Goal: Task Accomplishment & Management: Complete application form

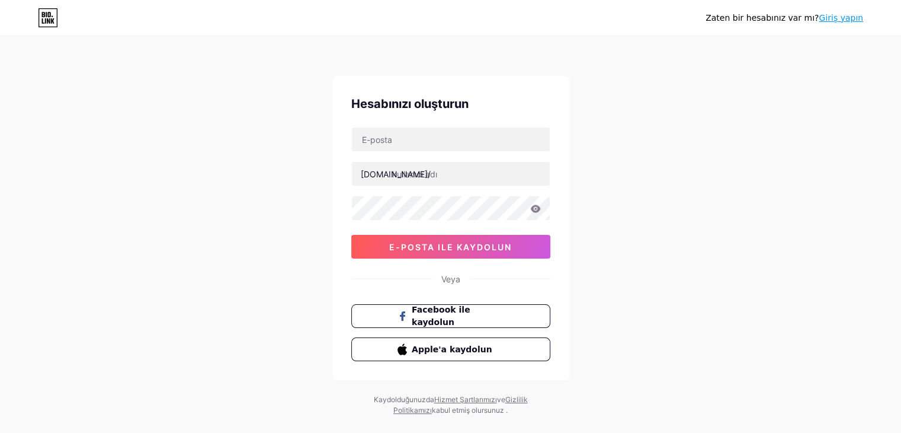
type input "[EMAIL_ADDRESS][DOMAIN_NAME]"
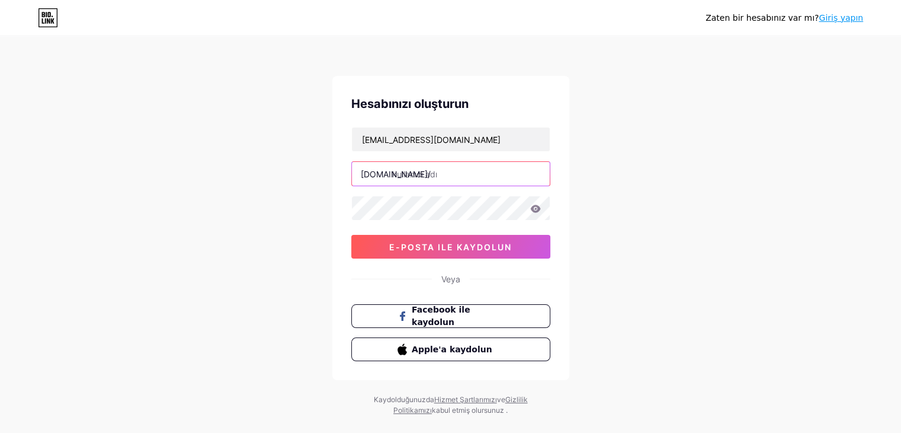
click at [438, 181] on input "text" at bounding box center [451, 174] width 198 height 24
type input "ailenizinpusulasi"
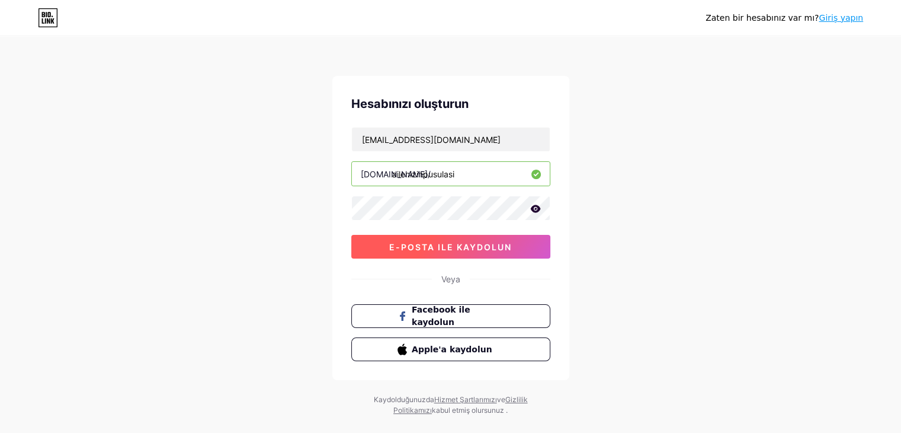
click at [463, 249] on font "e-posta ile kaydolun" at bounding box center [450, 247] width 123 height 10
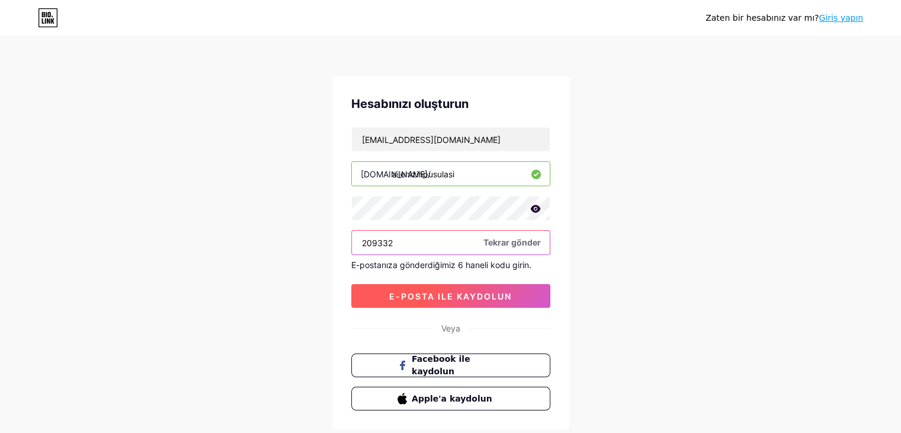
type input "209332"
click at [458, 297] on font "e-posta ile kaydolun" at bounding box center [450, 296] width 123 height 10
click at [460, 291] on font "e-posta ile kaydolun" at bounding box center [450, 296] width 123 height 10
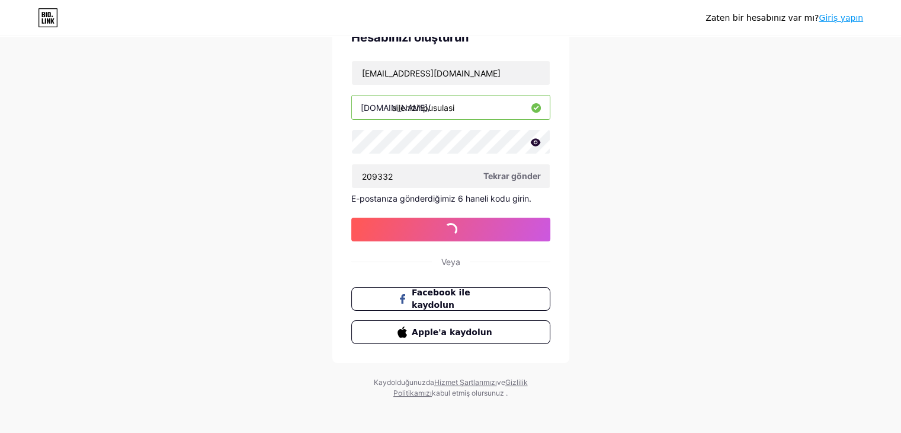
scroll to position [69, 0]
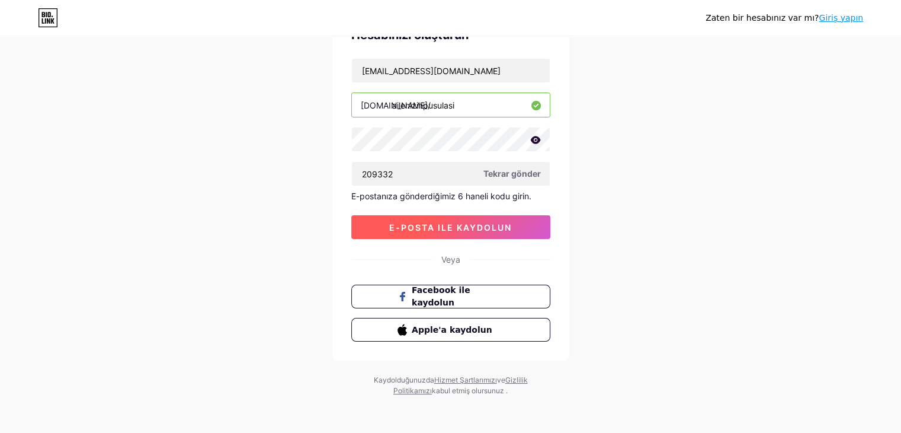
click at [444, 228] on font "e-posta ile kaydolun" at bounding box center [450, 227] width 123 height 10
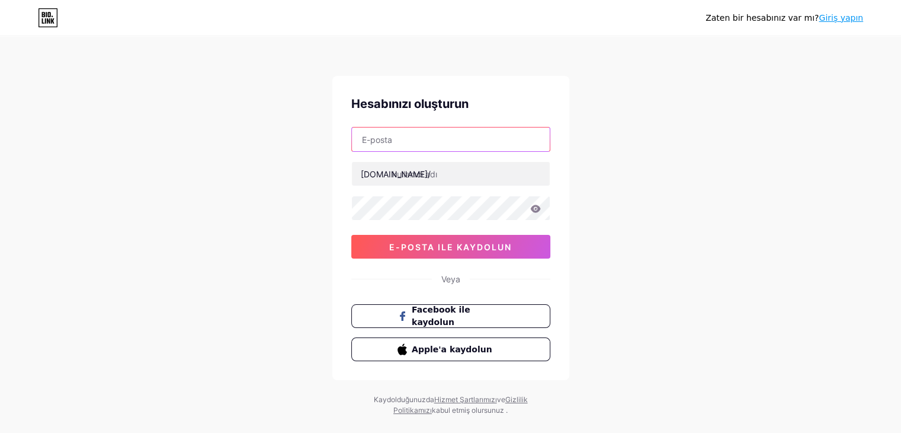
click at [468, 142] on input "text" at bounding box center [451, 139] width 198 height 24
type input "[EMAIL_ADDRESS][DOMAIN_NAME]"
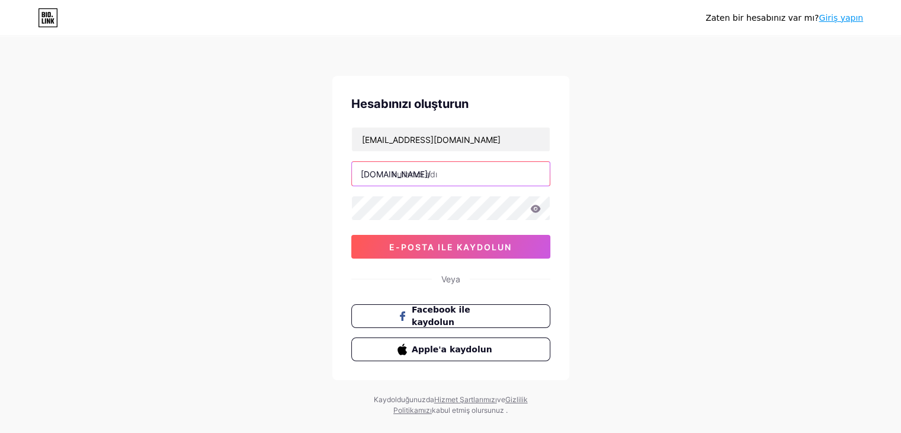
click at [439, 180] on input "text" at bounding box center [451, 174] width 198 height 24
type input "ailenizinpusulasi"
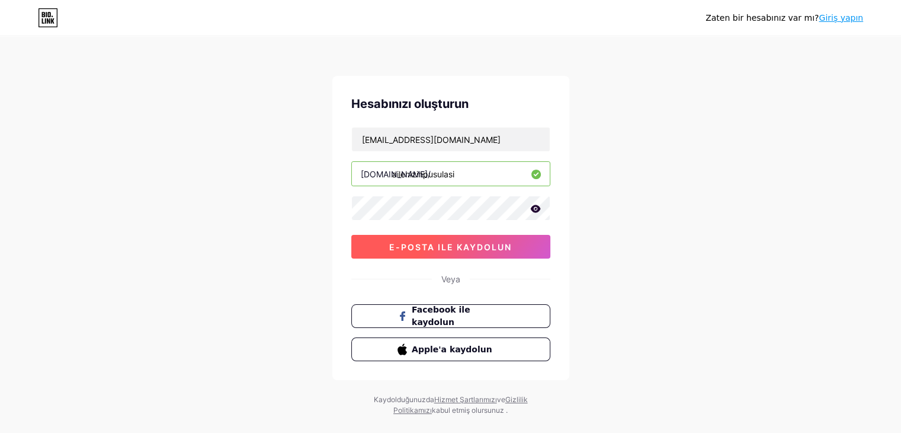
click at [456, 243] on font "e-posta ile kaydolun" at bounding box center [450, 247] width 123 height 10
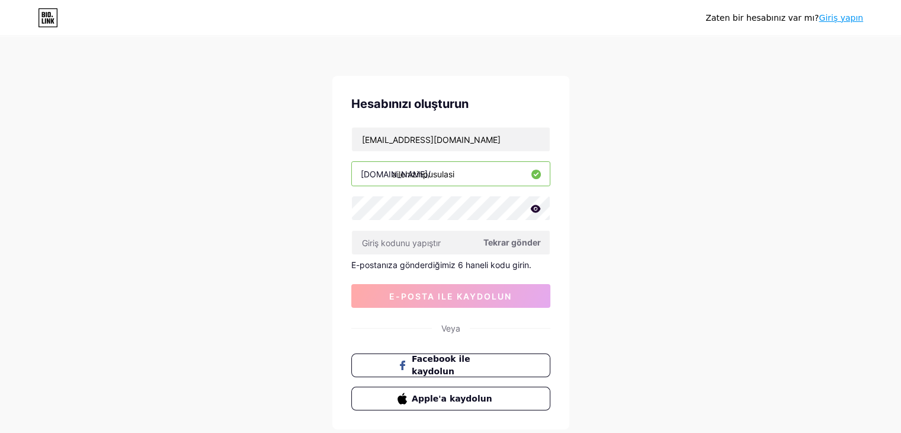
click at [511, 240] on font "Tekrar gönder" at bounding box center [512, 242] width 57 height 10
click at [420, 241] on input "text" at bounding box center [451, 243] width 198 height 24
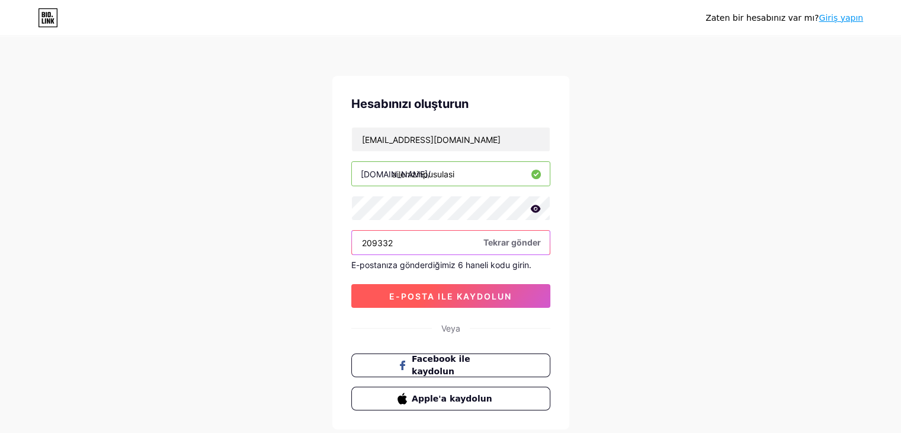
type input "209332"
click at [459, 293] on font "e-posta ile kaydolun" at bounding box center [450, 296] width 123 height 10
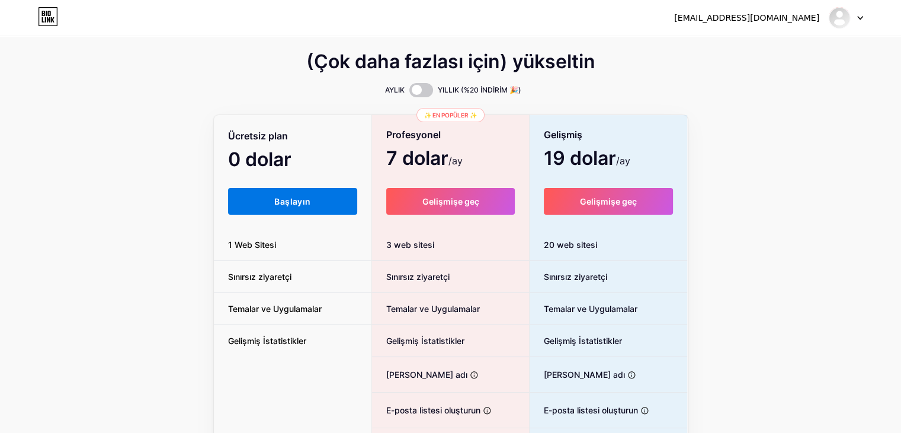
click at [289, 192] on button "Başlayın" at bounding box center [293, 201] width 130 height 27
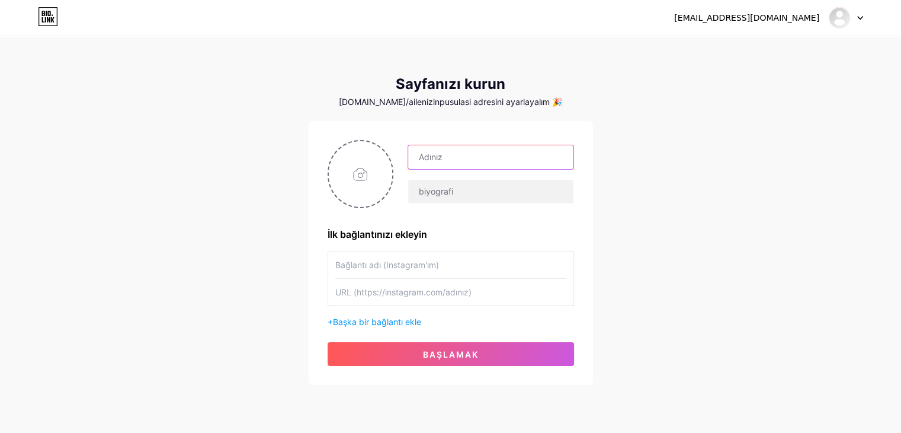
click at [444, 150] on input "text" at bounding box center [490, 157] width 165 height 24
type input "[PERSON_NAME]"
click at [421, 185] on input "text" at bounding box center [490, 192] width 165 height 24
paste input "Sosyal Hizmet Uzmanı & Aile Danışmanı | Çift iletişimi, öfke yönetimi, bağ kurm…"
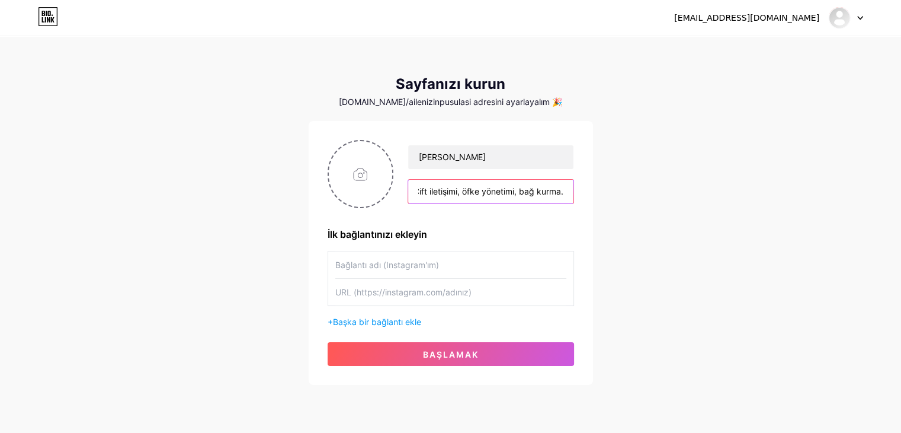
type input "Sosyal Hizmet Uzmanı & Aile Danışmanı | Çift iletişimi, öfke yönetimi, bağ kurm…"
click at [446, 260] on input "text" at bounding box center [450, 264] width 231 height 27
type input "ı"
type input "Instagram hesabım"
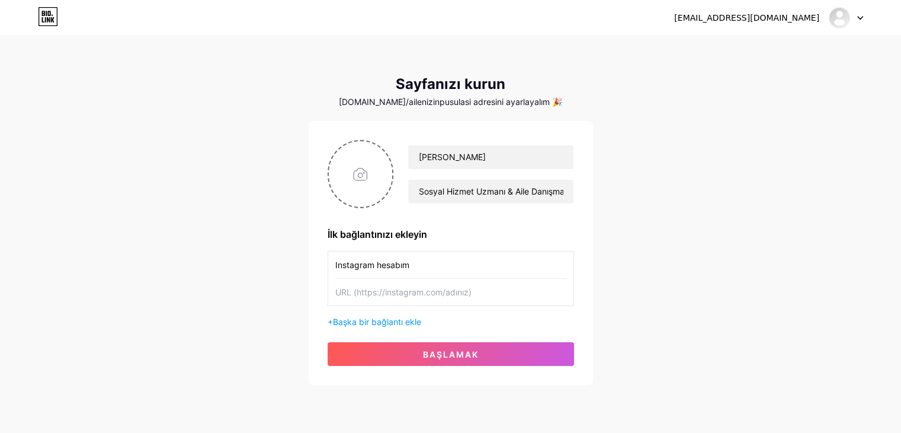
click at [427, 288] on input "text" at bounding box center [450, 291] width 231 height 27
click at [428, 294] on input "text" at bounding box center [450, 291] width 231 height 27
paste input "[URL][DOMAIN_NAME]"
type input "[URL][DOMAIN_NAME]"
click at [403, 319] on font "Başka bir bağlantı ekle" at bounding box center [377, 321] width 88 height 10
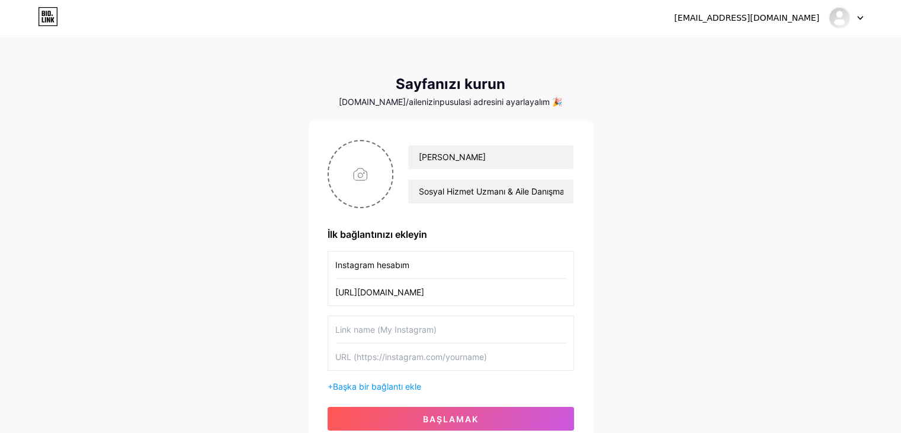
click at [399, 337] on input "text" at bounding box center [450, 329] width 231 height 27
type input "TikTok hesabım"
click at [388, 353] on input "text" at bounding box center [450, 356] width 231 height 27
paste input "[URL][DOMAIN_NAME]"
type input "[URL][DOMAIN_NAME]"
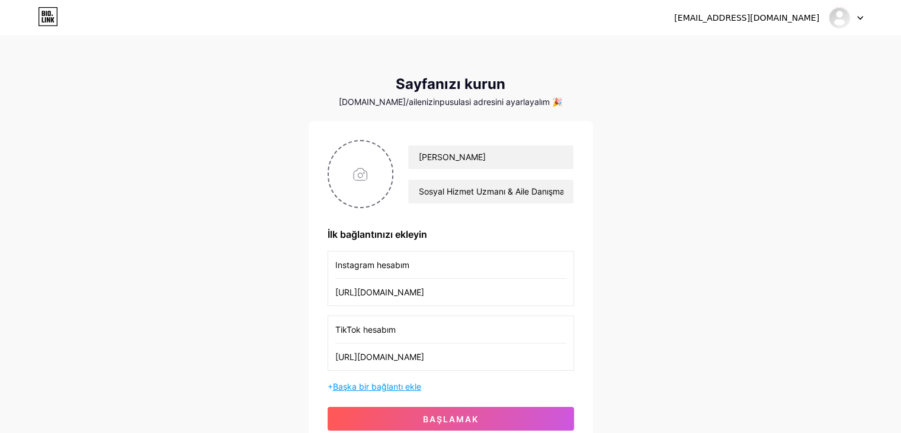
click at [402, 381] on font "Başka bir bağlantı ekle" at bounding box center [377, 386] width 88 height 10
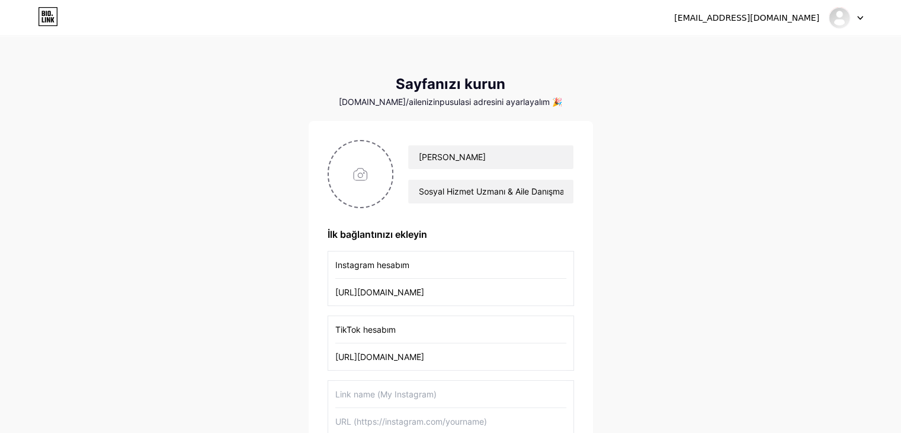
click at [398, 393] on input "text" at bounding box center [450, 393] width 231 height 27
type input "YouTube hesabım"
click at [392, 420] on input "text" at bounding box center [450, 421] width 231 height 27
paste input "[URL][DOMAIN_NAME]"
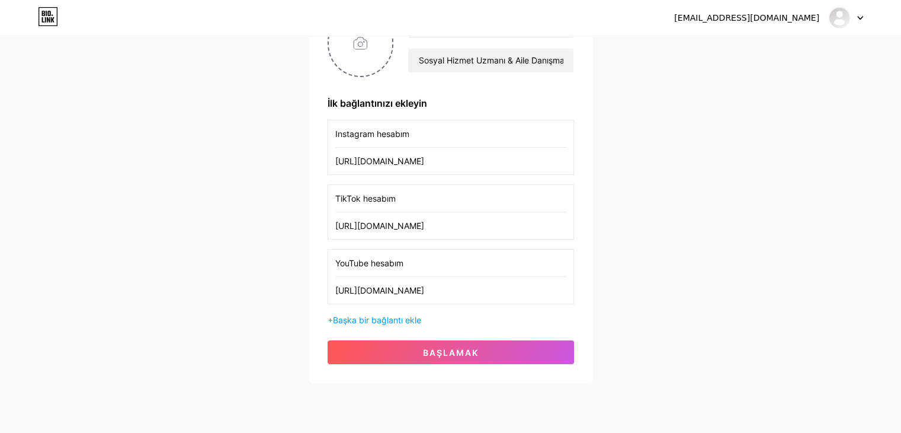
scroll to position [133, 0]
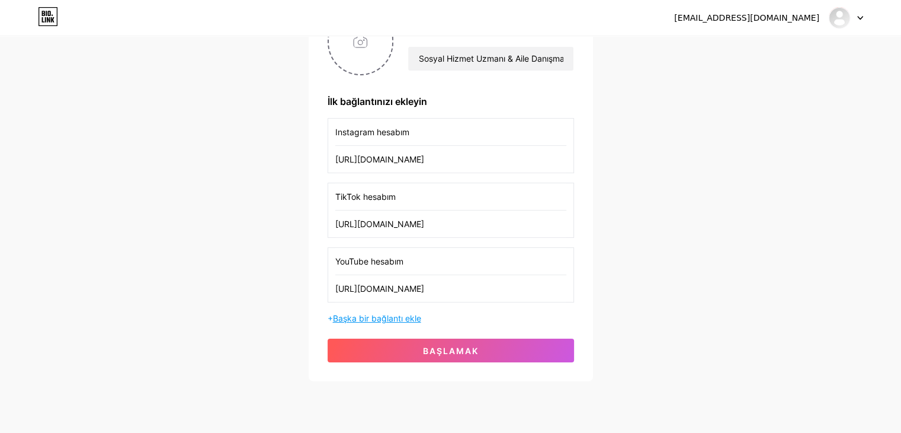
type input "[URL][DOMAIN_NAME]"
click at [394, 314] on font "Başka bir bağlantı ekle" at bounding box center [377, 318] width 88 height 10
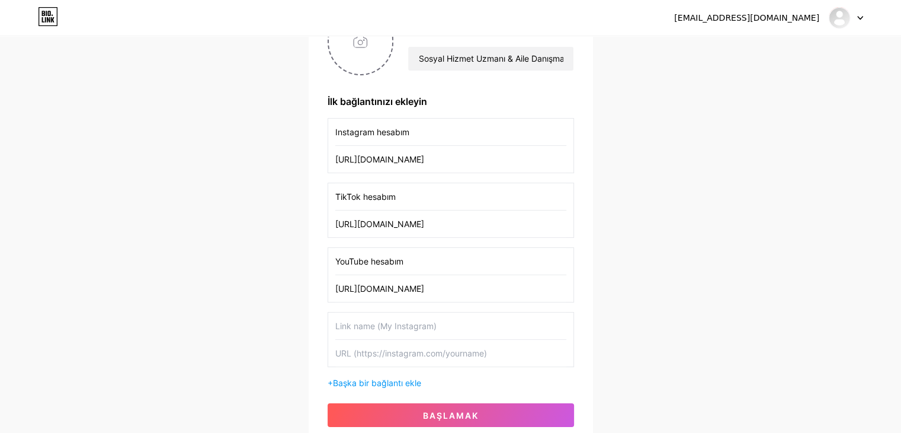
click at [363, 326] on input "text" at bounding box center [450, 325] width 231 height 27
type input "Blog Yazılarım"
click at [456, 348] on input "text" at bounding box center [450, 353] width 231 height 27
paste input "[URL][DOMAIN_NAME]"
type input "[URL][DOMAIN_NAME]"
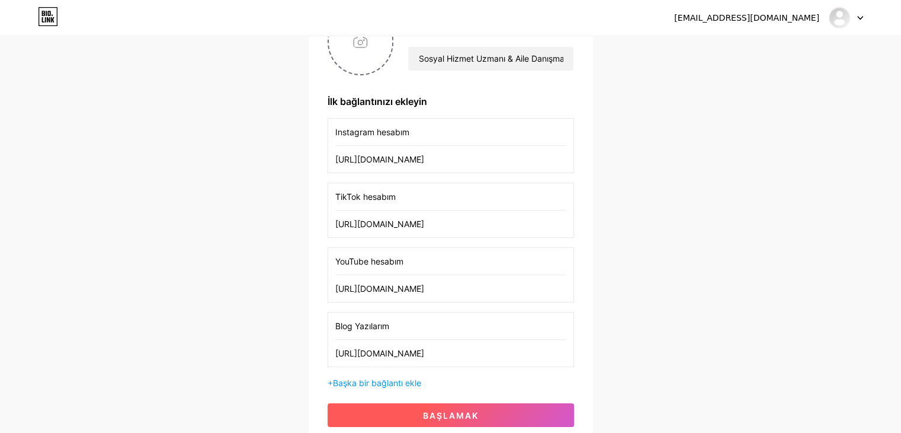
click at [473, 411] on font "başlamak" at bounding box center [451, 415] width 56 height 10
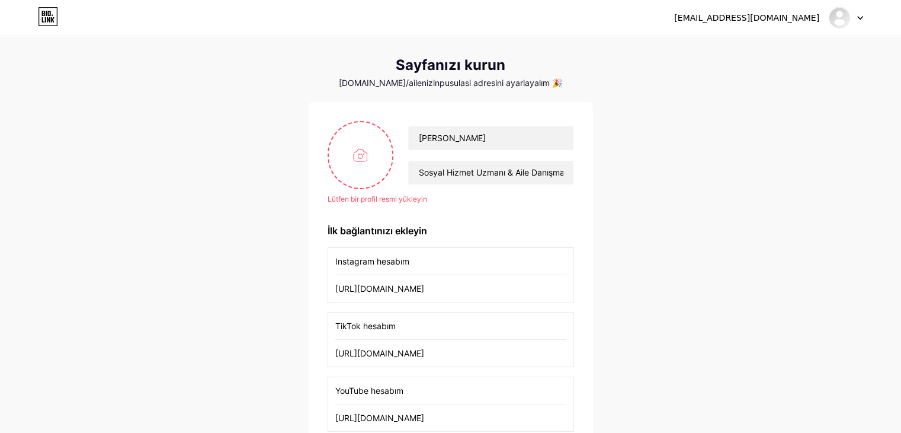
scroll to position [17, 0]
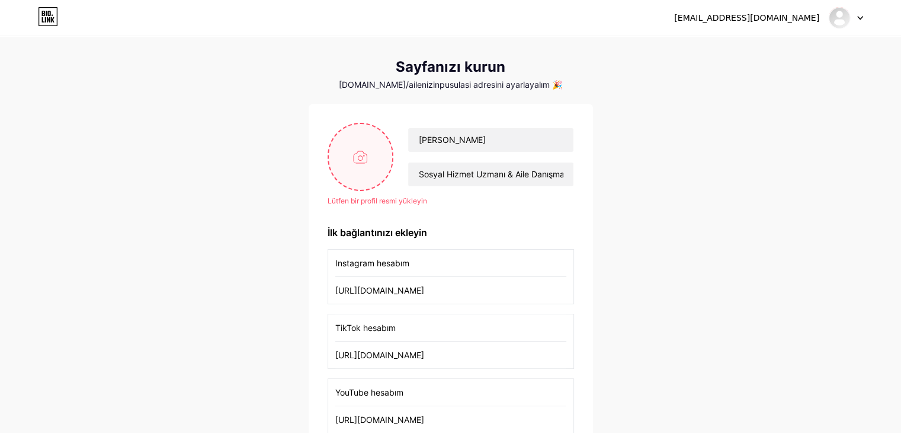
click at [368, 145] on input "file" at bounding box center [361, 157] width 64 height 66
type input "C:\fakepath\WhatsApp Image [DATE] 10.42.30 (1).jpeg"
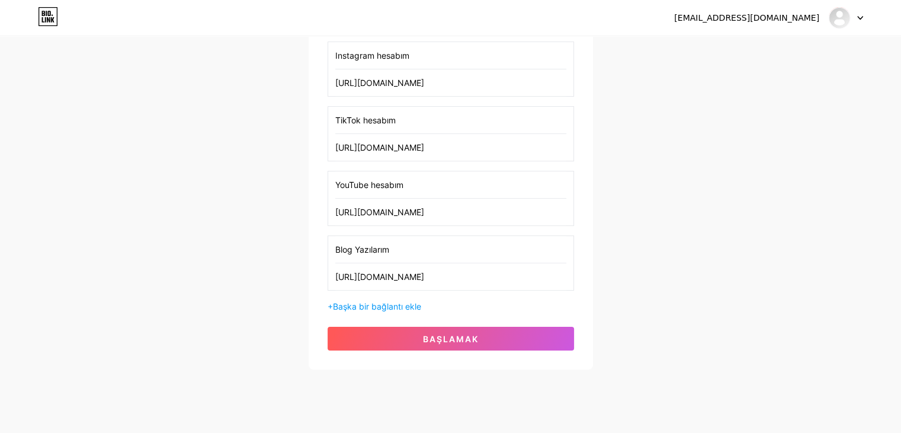
scroll to position [230, 0]
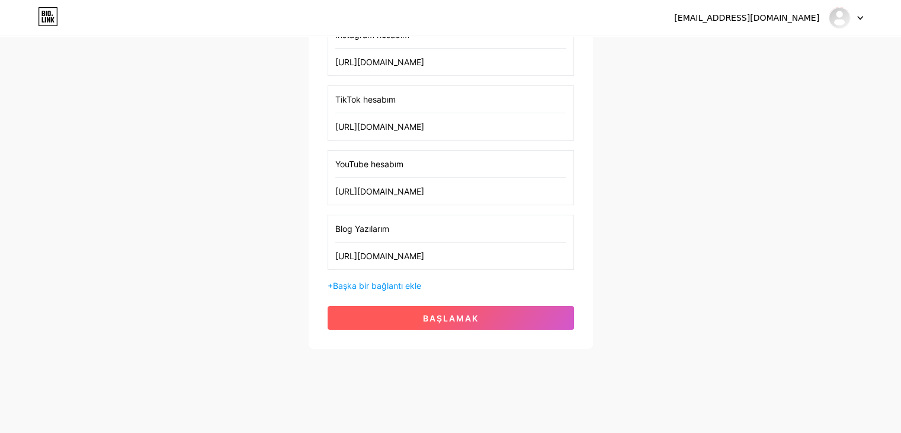
click at [505, 314] on button "başlamak" at bounding box center [451, 318] width 246 height 24
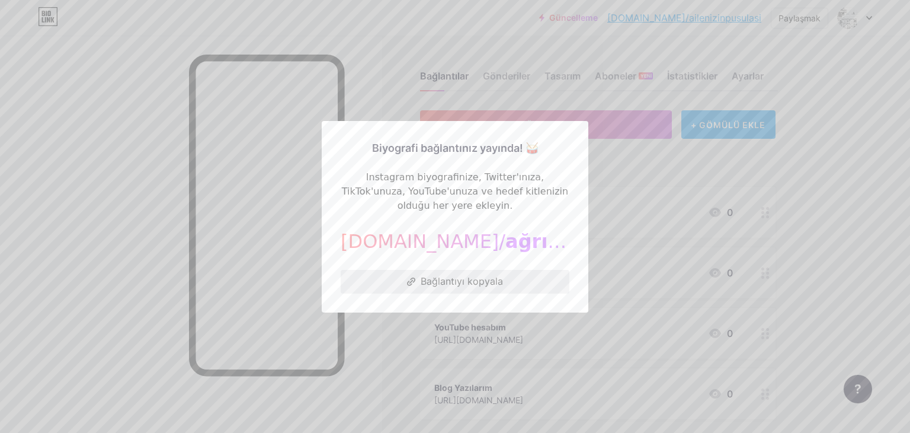
click at [464, 281] on font "Bağlantıyı kopyala" at bounding box center [462, 281] width 82 height 12
click at [450, 278] on font "Bağlantıyı kopyala" at bounding box center [462, 281] width 82 height 12
click at [451, 280] on font "Bağlantıyı kopyala" at bounding box center [462, 281] width 82 height 12
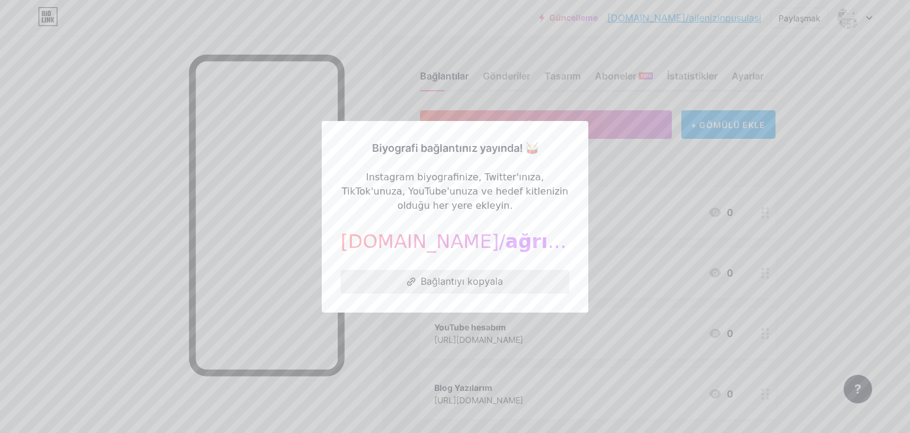
click at [451, 280] on font "Bağlantıyı kopyala" at bounding box center [462, 281] width 82 height 12
click at [444, 286] on button "Bağlantıyı kopyala" at bounding box center [455, 282] width 229 height 24
click at [500, 37] on div at bounding box center [455, 216] width 910 height 433
